Goal: Navigation & Orientation: Find specific page/section

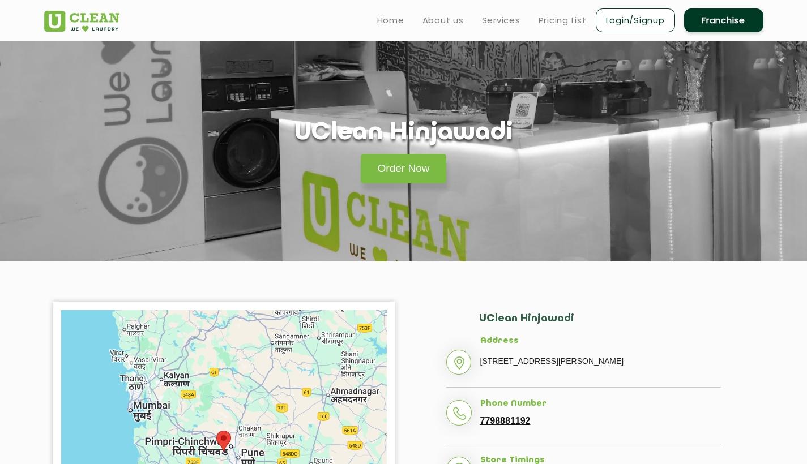
scroll to position [139, 0]
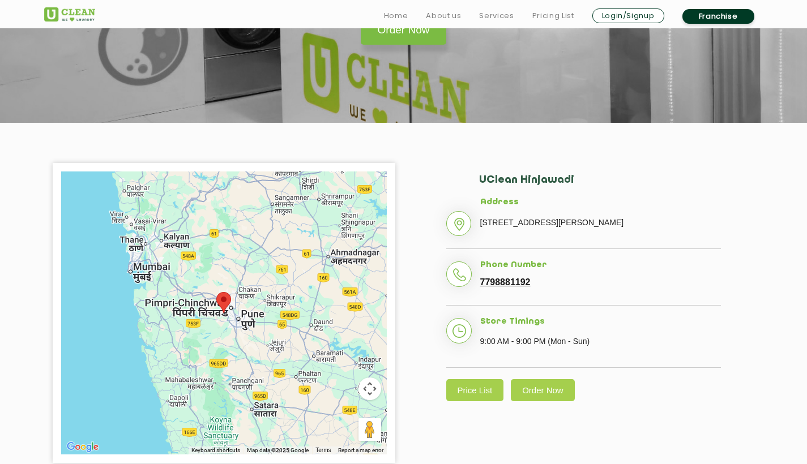
click at [232, 318] on div at bounding box center [223, 313] width 325 height 283
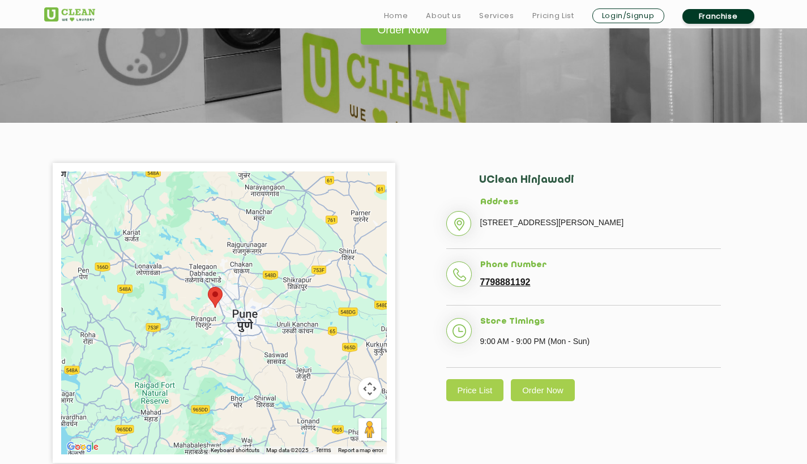
click at [232, 318] on div at bounding box center [223, 313] width 325 height 283
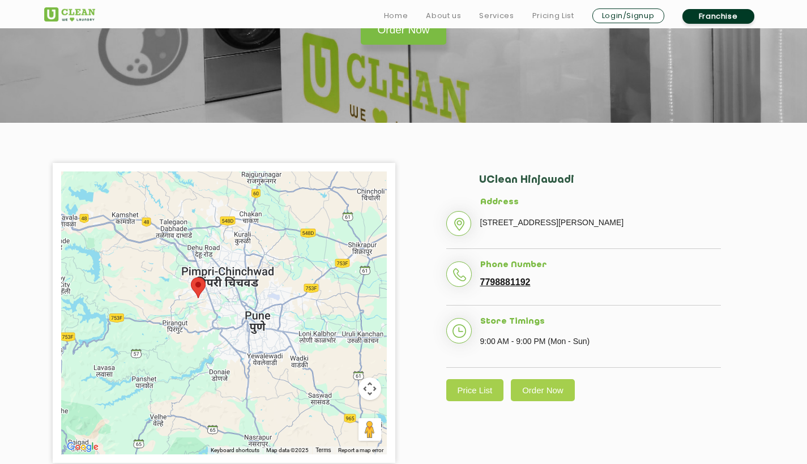
click at [197, 311] on div at bounding box center [223, 313] width 325 height 283
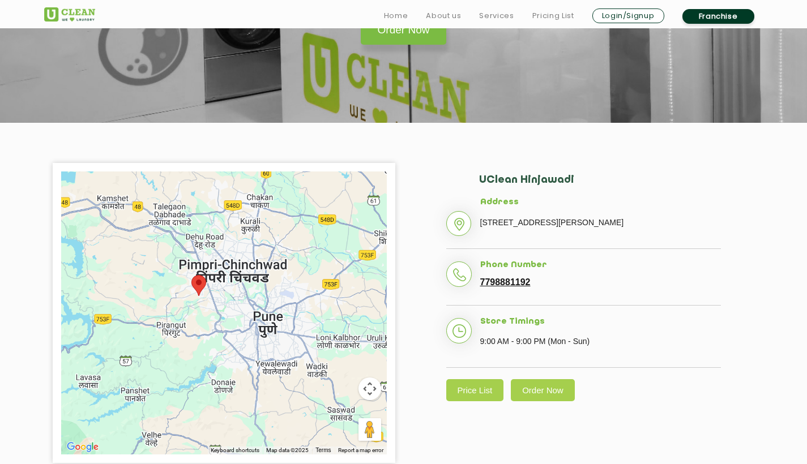
click at [197, 311] on div at bounding box center [223, 313] width 325 height 283
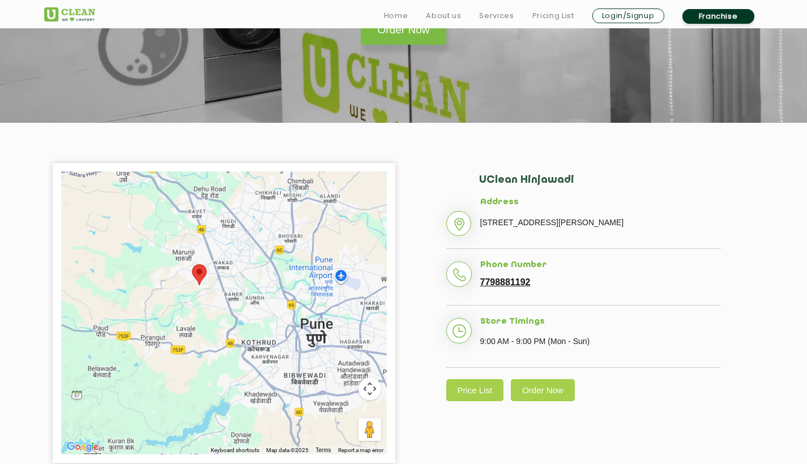
click at [197, 311] on div at bounding box center [223, 313] width 325 height 283
click at [201, 303] on div at bounding box center [223, 313] width 325 height 283
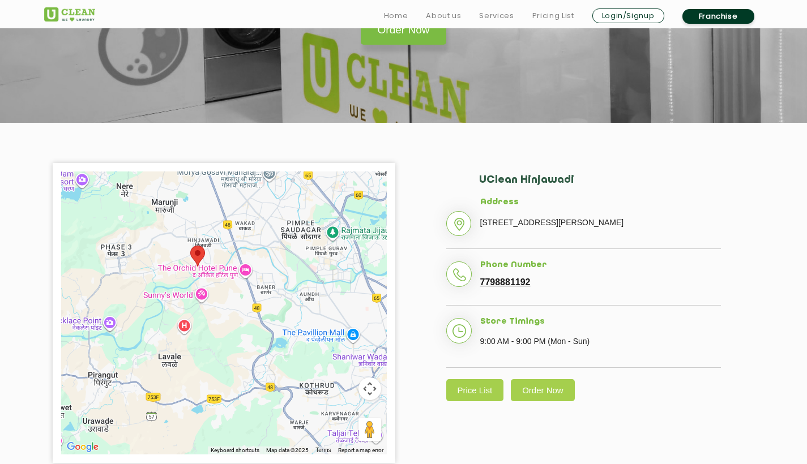
click at [209, 279] on div at bounding box center [223, 313] width 325 height 283
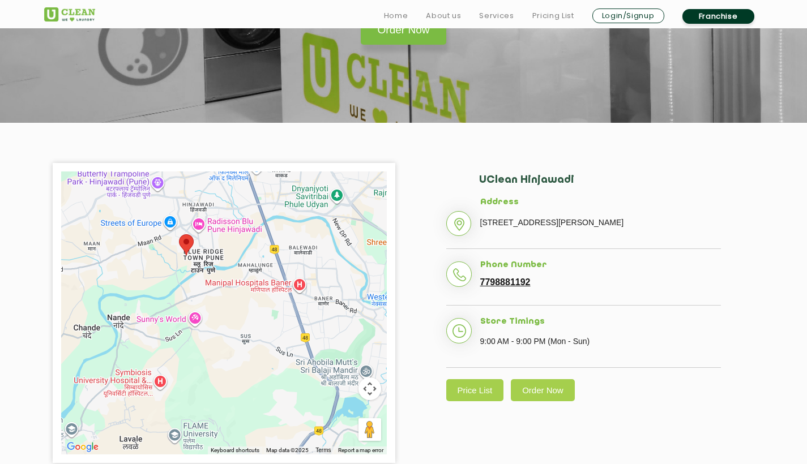
click at [189, 263] on div at bounding box center [223, 313] width 325 height 283
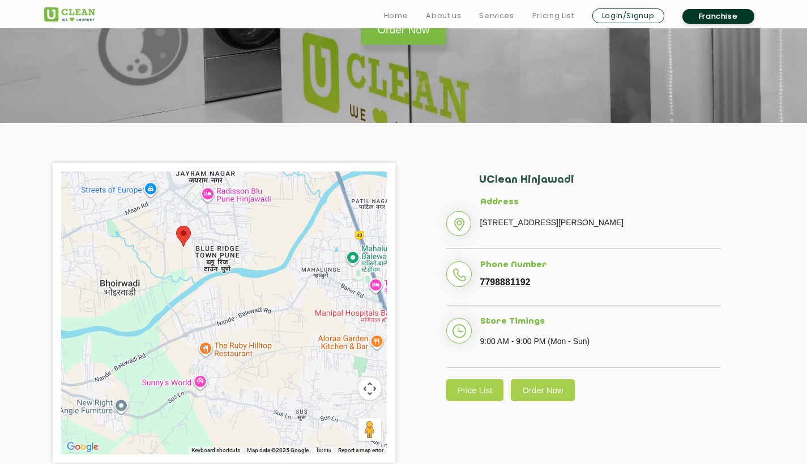
click at [189, 260] on div at bounding box center [223, 313] width 325 height 283
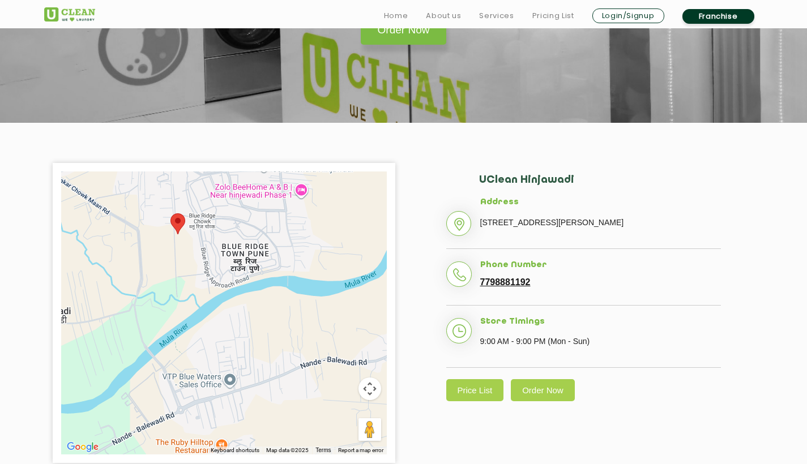
click at [188, 251] on div at bounding box center [223, 313] width 325 height 283
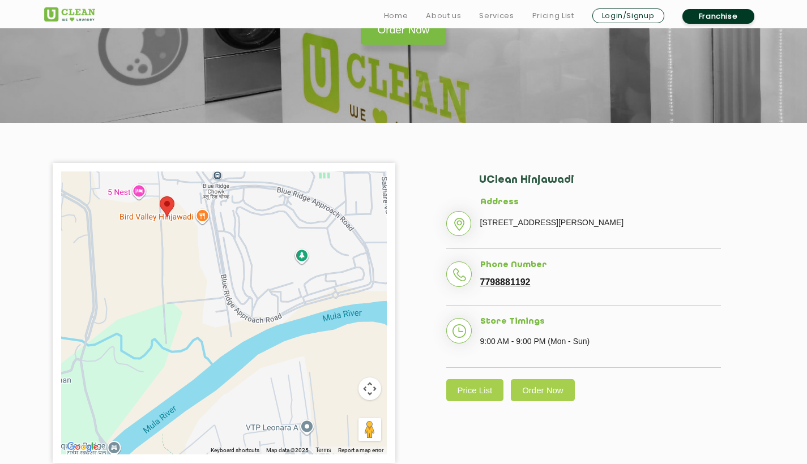
click at [177, 230] on div at bounding box center [223, 313] width 325 height 283
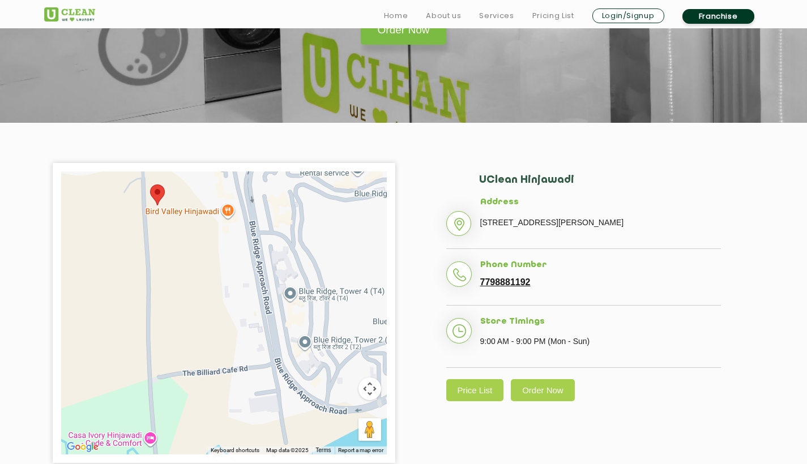
click at [174, 218] on div at bounding box center [223, 313] width 325 height 283
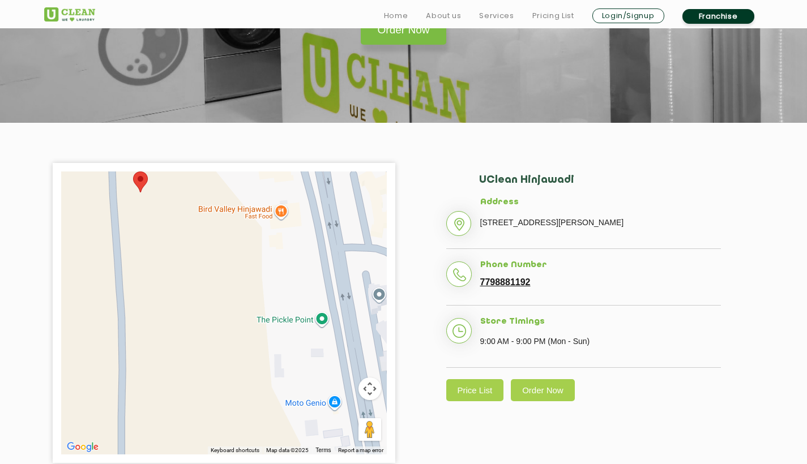
click at [160, 204] on div at bounding box center [223, 313] width 325 height 283
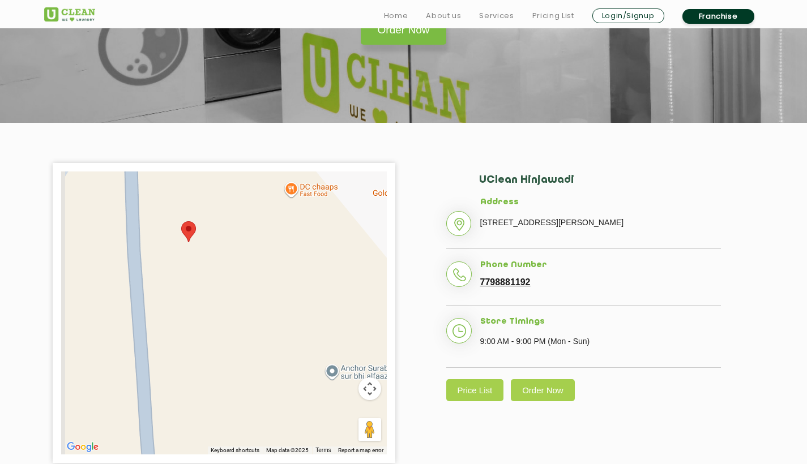
drag, startPoint x: 232, startPoint y: 232, endPoint x: 299, endPoint y: 294, distance: 91.7
click at [299, 294] on div at bounding box center [223, 313] width 325 height 283
click at [219, 246] on div at bounding box center [223, 313] width 325 height 283
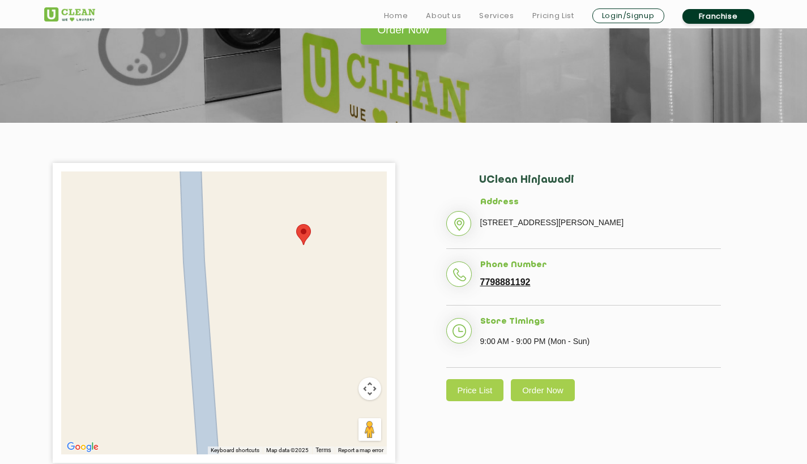
drag, startPoint x: 198, startPoint y: 249, endPoint x: 346, endPoint y: 255, distance: 148.4
click at [346, 255] on div at bounding box center [223, 313] width 325 height 283
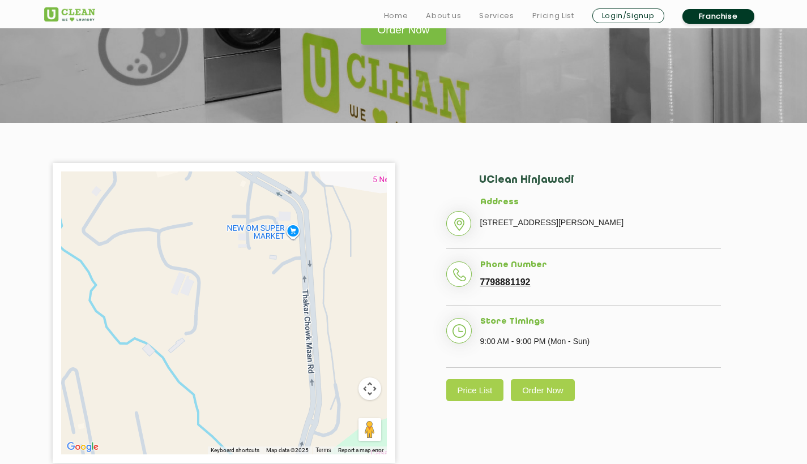
drag, startPoint x: 278, startPoint y: 300, endPoint x: 241, endPoint y: 242, distance: 68.8
click at [426, 252] on div "← Move left → Move right ↑ Move up ↓ Move down + Zoom in - Zoom out Home Jump l…" at bounding box center [404, 313] width 736 height 300
click at [258, 260] on div at bounding box center [223, 313] width 325 height 283
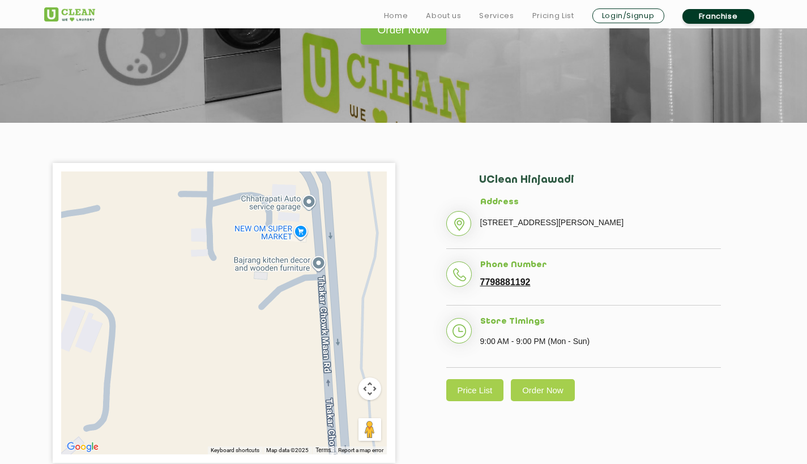
drag, startPoint x: 280, startPoint y: 272, endPoint x: 256, endPoint y: 295, distance: 33.2
click at [256, 295] on div at bounding box center [223, 313] width 325 height 283
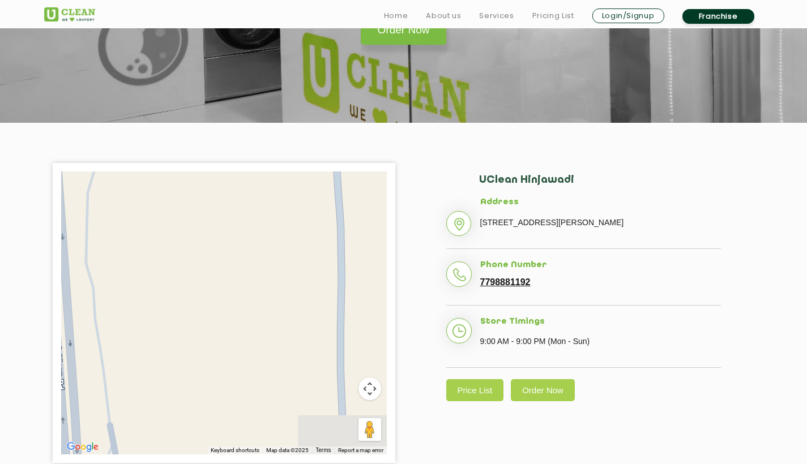
drag, startPoint x: 328, startPoint y: 323, endPoint x: 52, endPoint y: 217, distance: 295.8
click at [53, 217] on div "← Move left → Move right ↑ Move up ↓ Move down + Zoom in - Zoom out Home Jump l…" at bounding box center [224, 313] width 342 height 300
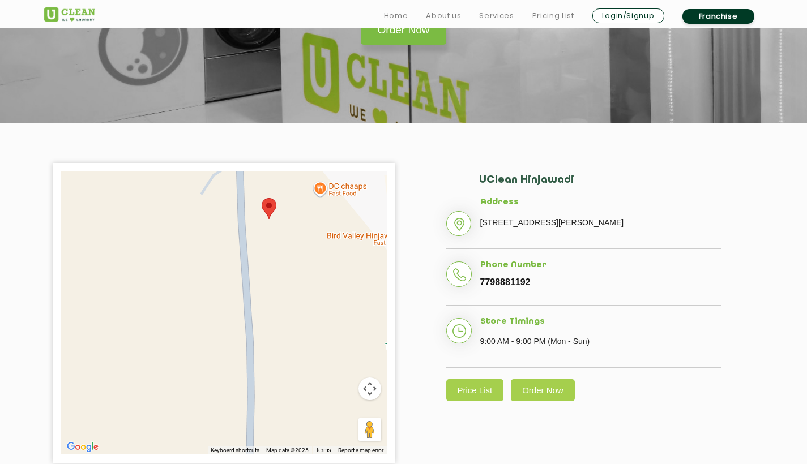
drag, startPoint x: 324, startPoint y: 277, endPoint x: 249, endPoint y: 346, distance: 101.7
click at [233, 396] on div at bounding box center [223, 313] width 325 height 283
click at [245, 299] on div at bounding box center [223, 313] width 325 height 283
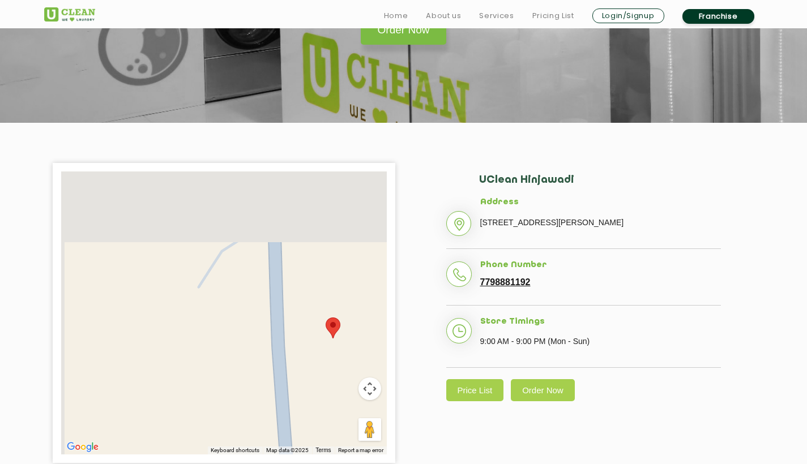
drag, startPoint x: 248, startPoint y: 266, endPoint x: 288, endPoint y: 451, distance: 189.2
click at [288, 451] on div "Keyboard shortcuts Map Data Map data ©2025 Map data ©2025 20 m Click to toggle …" at bounding box center [223, 313] width 325 height 283
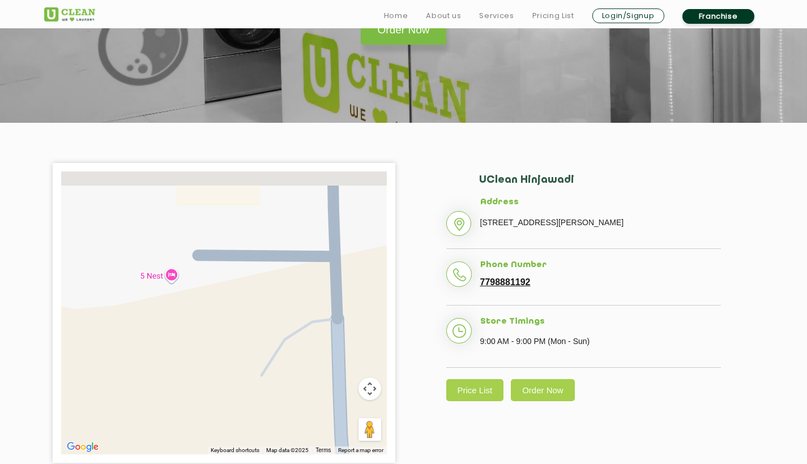
drag, startPoint x: 260, startPoint y: 258, endPoint x: 318, endPoint y: 341, distance: 101.6
click at [323, 345] on div at bounding box center [223, 313] width 325 height 283
click at [173, 284] on div at bounding box center [223, 313] width 325 height 283
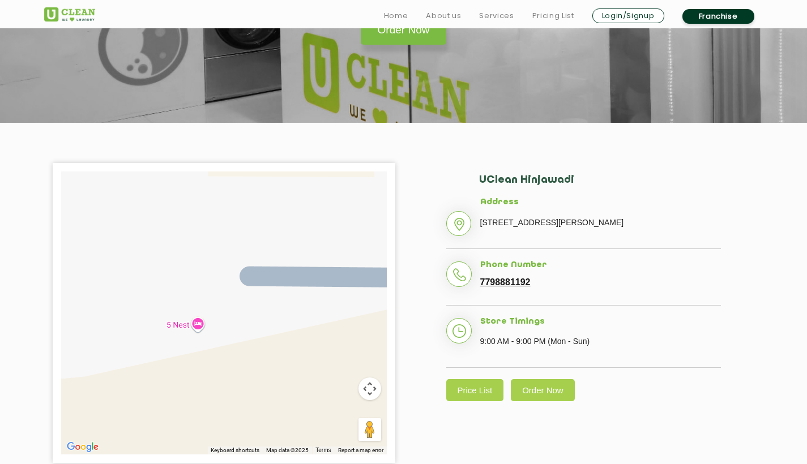
drag, startPoint x: 192, startPoint y: 263, endPoint x: 221, endPoint y: 311, distance: 56.6
click at [221, 311] on div at bounding box center [223, 313] width 325 height 283
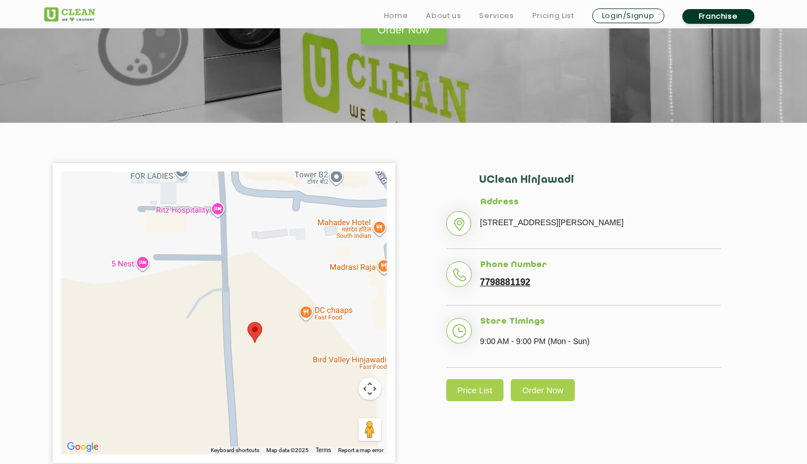
drag, startPoint x: 312, startPoint y: 337, endPoint x: 237, endPoint y: 290, distance: 88.7
click at [237, 290] on div at bounding box center [223, 313] width 325 height 283
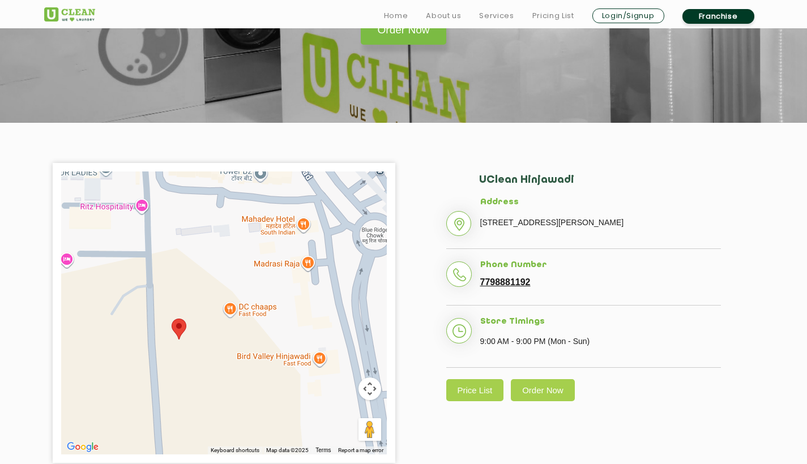
drag, startPoint x: 256, startPoint y: 238, endPoint x: 181, endPoint y: 236, distance: 75.3
click at [181, 236] on div at bounding box center [223, 313] width 325 height 283
click at [172, 319] on area at bounding box center [172, 319] width 0 height 0
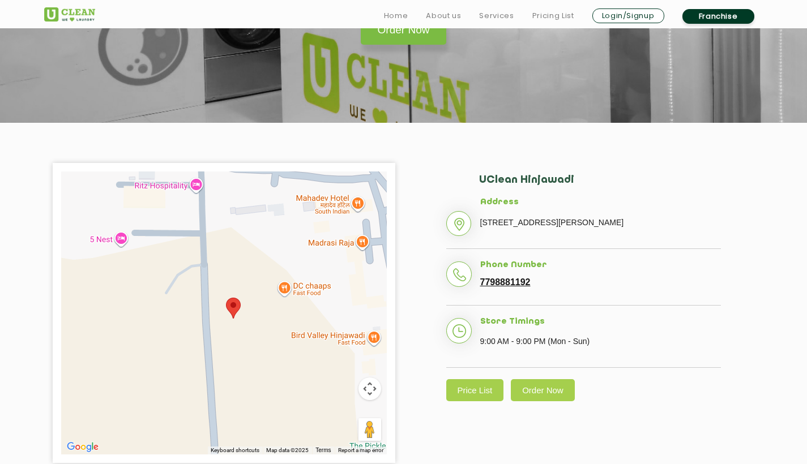
drag, startPoint x: 232, startPoint y: 351, endPoint x: 288, endPoint y: 329, distance: 60.6
click at [288, 329] on div at bounding box center [223, 313] width 325 height 283
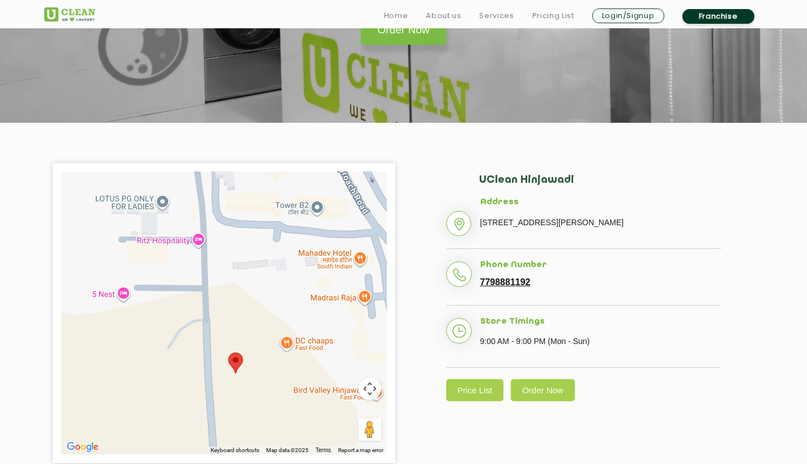
drag, startPoint x: 186, startPoint y: 235, endPoint x: 186, endPoint y: 258, distance: 23.2
click at [186, 258] on div at bounding box center [223, 313] width 325 height 283
click at [193, 240] on div at bounding box center [223, 313] width 325 height 283
click at [199, 239] on div at bounding box center [223, 313] width 325 height 283
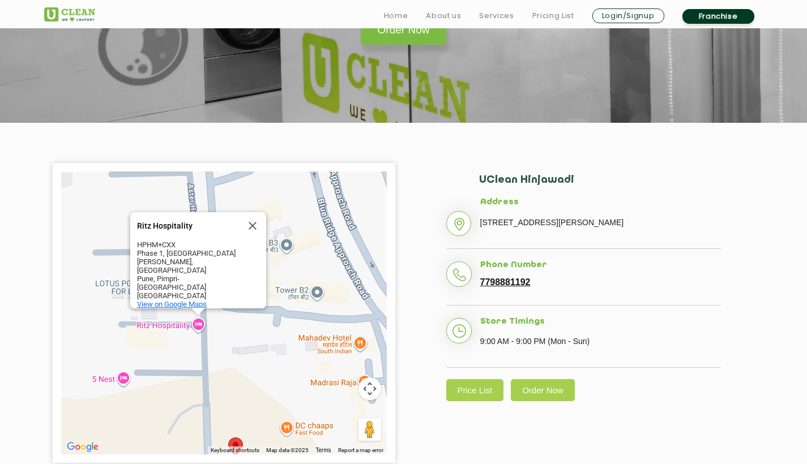
click at [192, 300] on span "View on Google Maps" at bounding box center [172, 304] width 70 height 8
